Goal: Go to known website: Access a specific website the user already knows

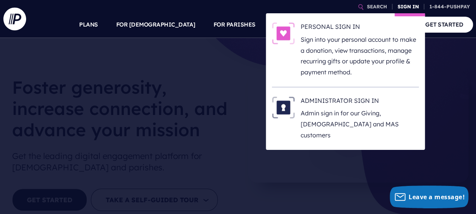
click at [417, 3] on link "SIGN IN" at bounding box center [408, 6] width 27 height 13
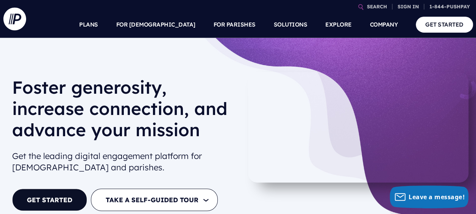
click at [296, 175] on video at bounding box center [358, 127] width 221 height 110
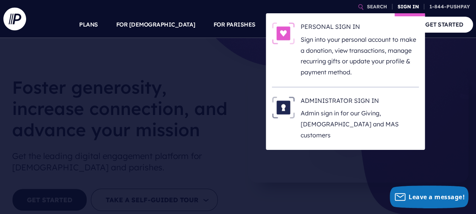
click at [407, 9] on link "SIGN IN" at bounding box center [408, 6] width 27 height 13
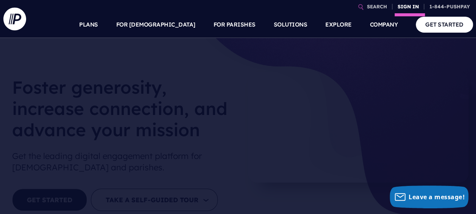
click at [406, 8] on link "SIGN IN" at bounding box center [408, 6] width 27 height 13
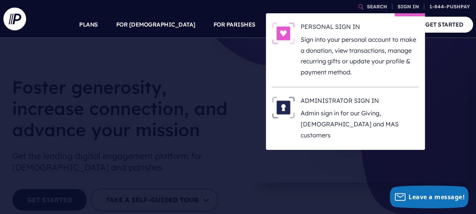
click at [332, 95] on li "ADMINISTRATOR SIGN IN Admin sign in for our Giving, [DEMOGRAPHIC_DATA] and MAS …" at bounding box center [345, 118] width 147 height 63
drag, startPoint x: 332, startPoint y: 95, endPoint x: 315, endPoint y: 109, distance: 22.0
click at [315, 109] on p "Admin sign in for our Giving, [DEMOGRAPHIC_DATA] and MAS customers" at bounding box center [360, 124] width 118 height 33
